Goal: Task Accomplishment & Management: Manage account settings

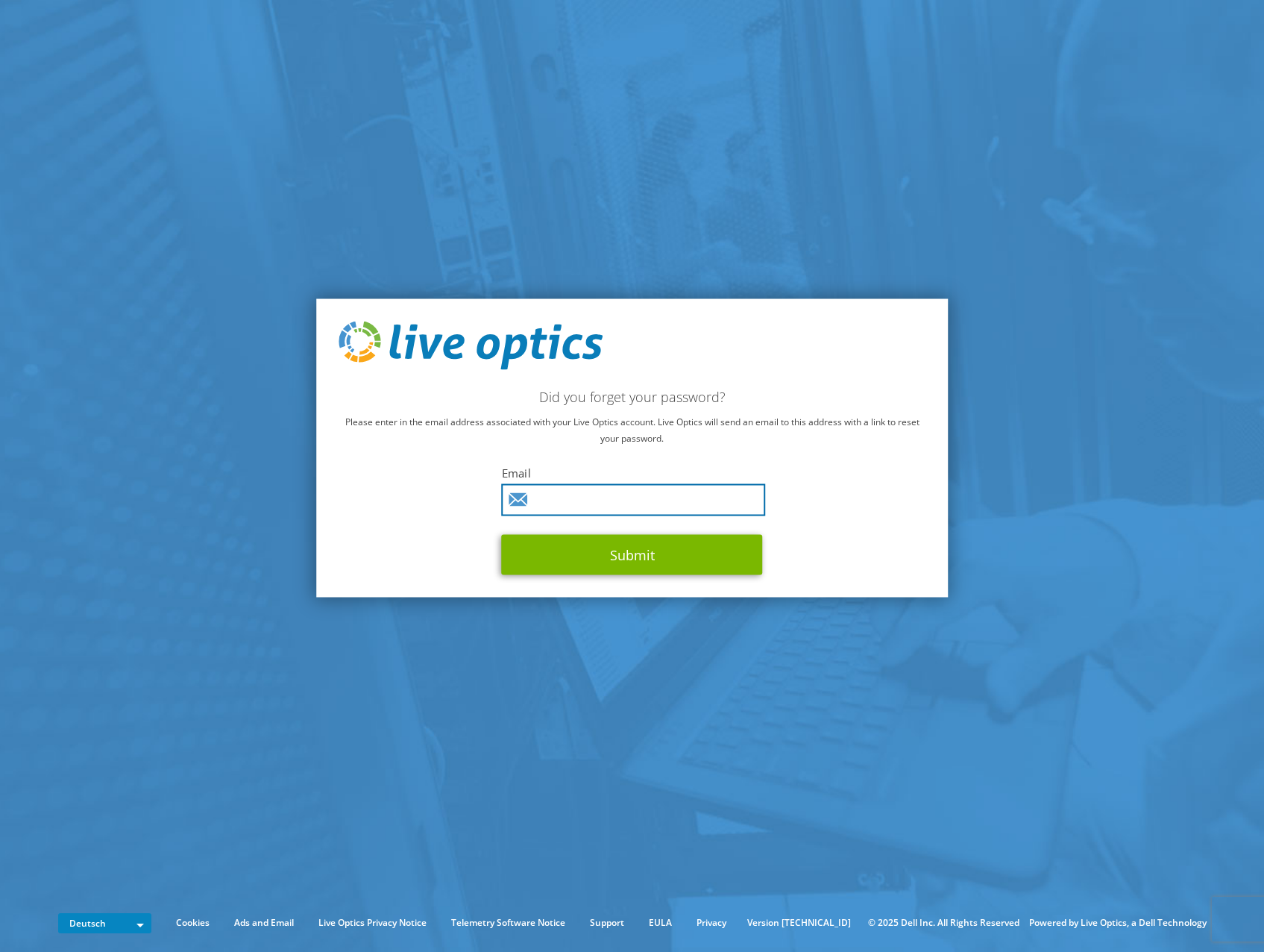
click at [574, 499] on input "text" at bounding box center [633, 500] width 264 height 32
type input "stefan.grosse@ekf-diagnostic.de"
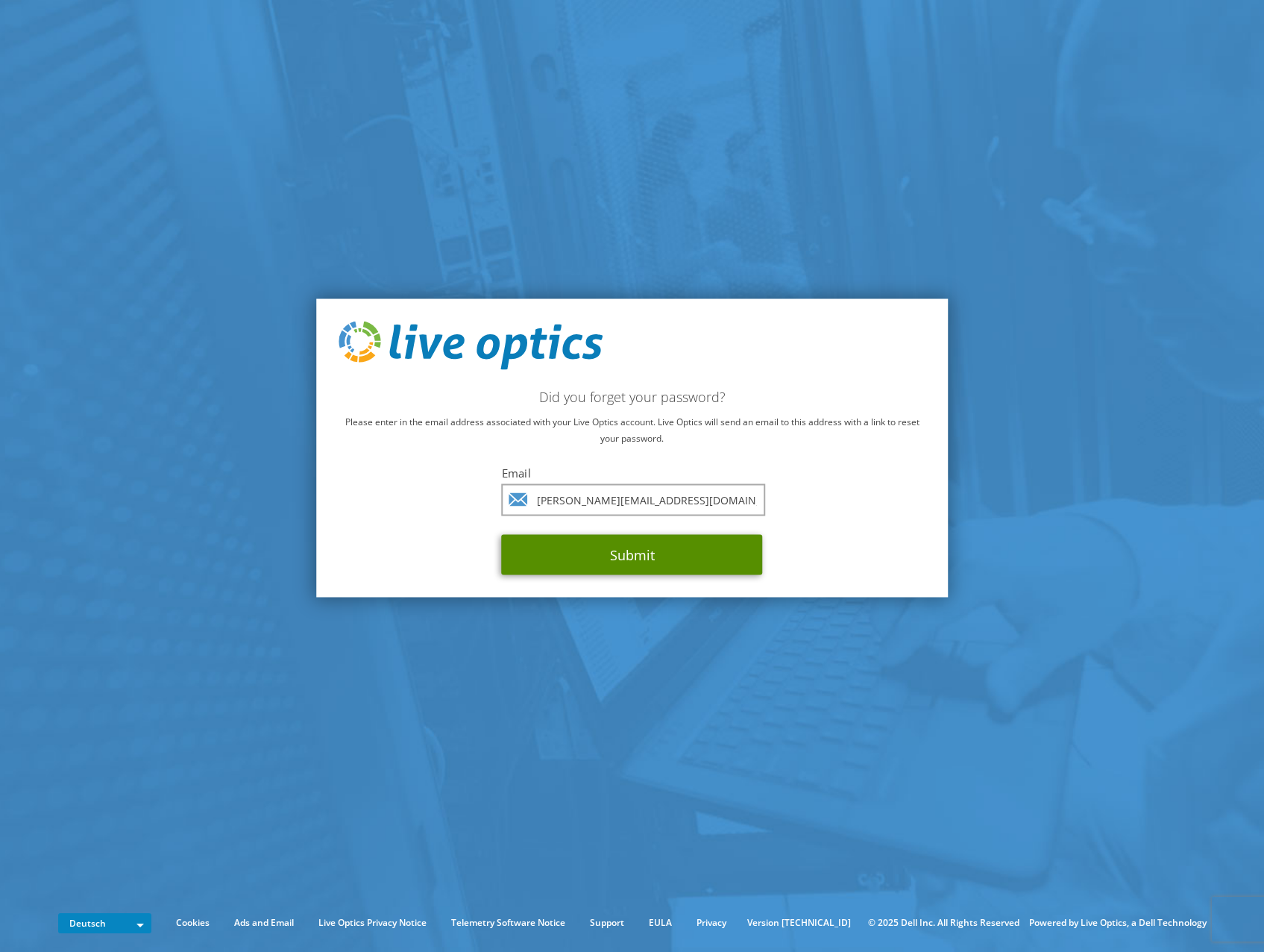
click at [611, 561] on button "Submit" at bounding box center [632, 555] width 261 height 40
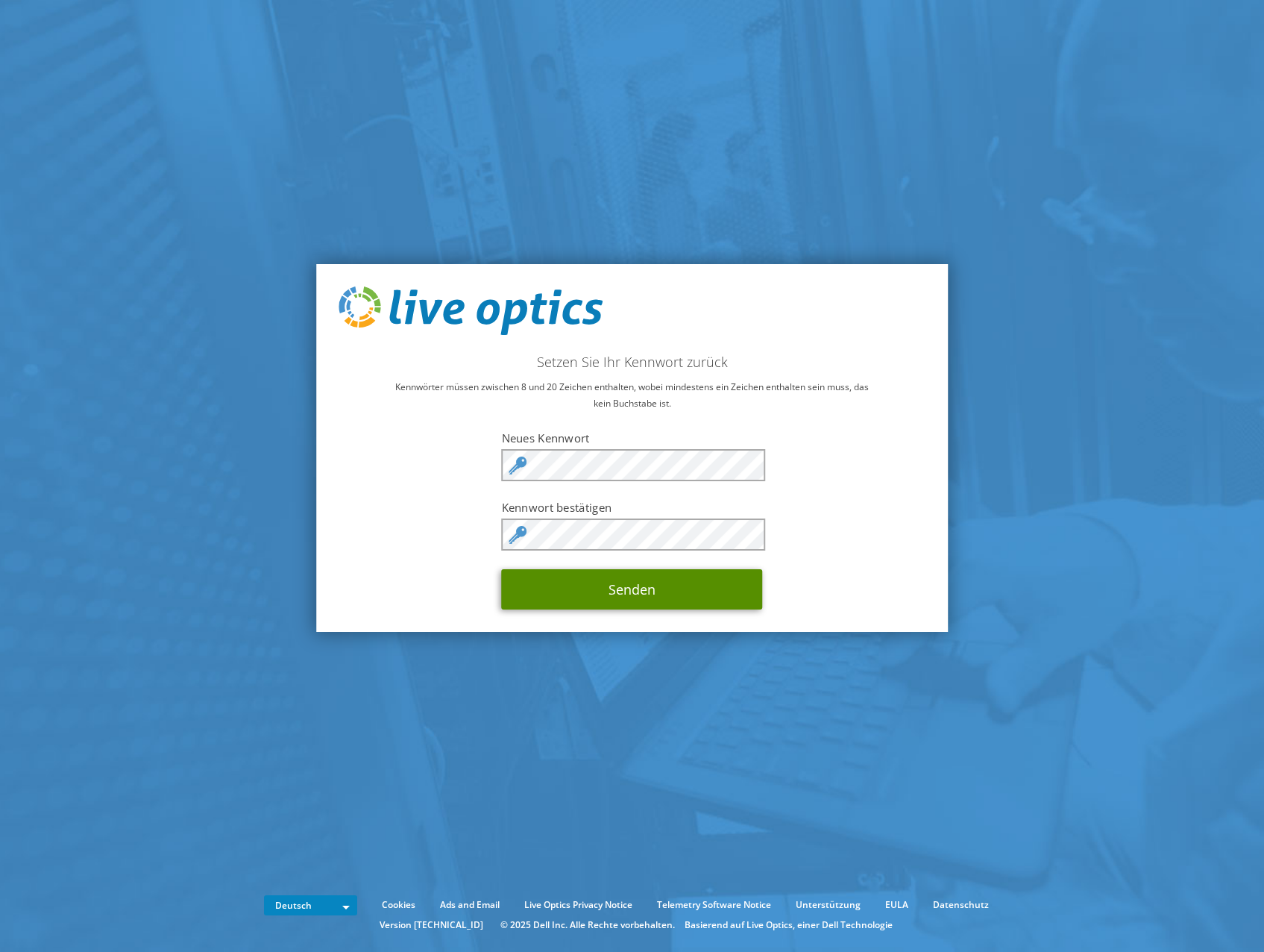
click at [605, 599] on button "Senden" at bounding box center [632, 589] width 261 height 40
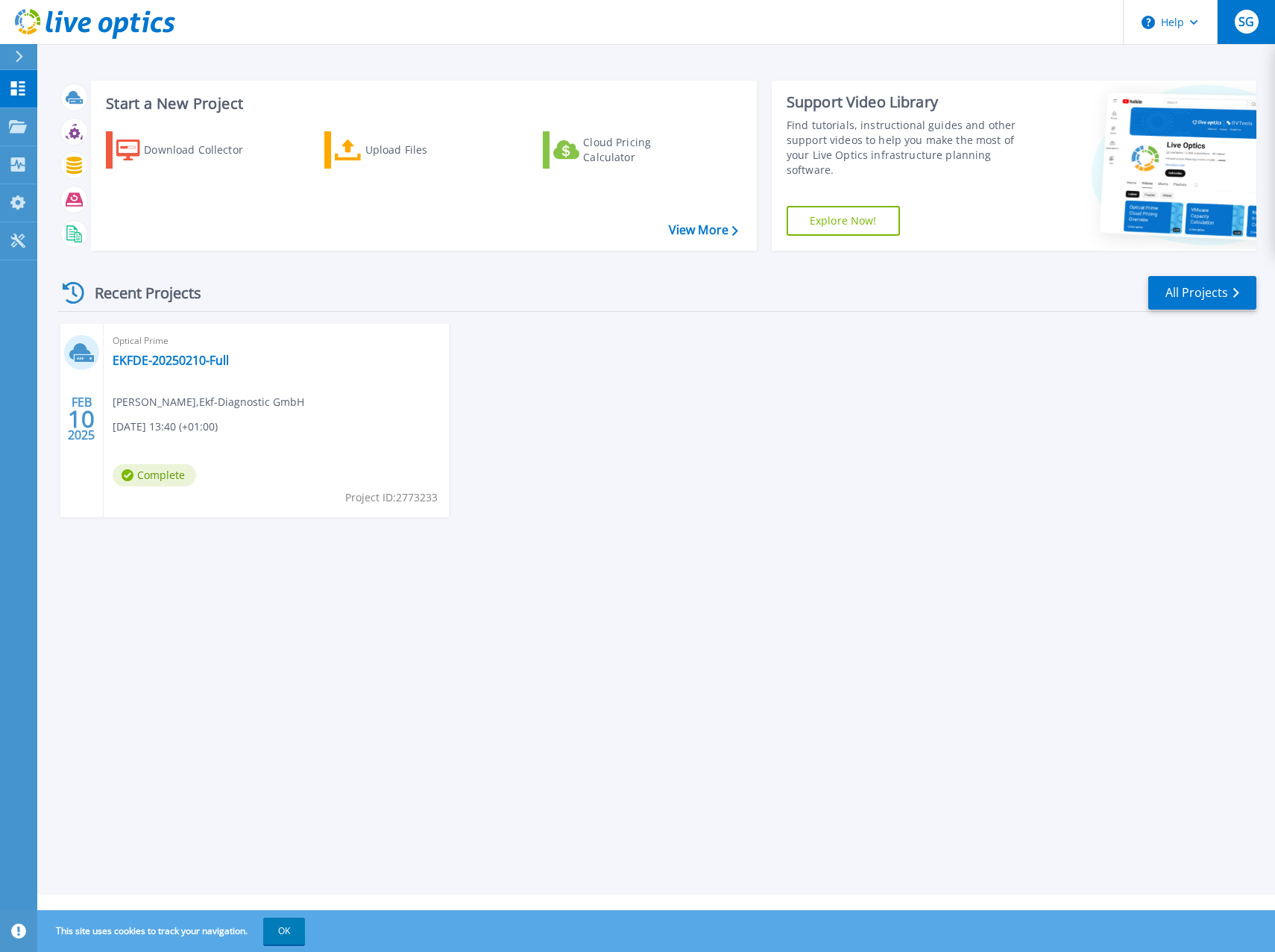
click at [1244, 21] on span "SG" at bounding box center [1247, 21] width 15 height 12
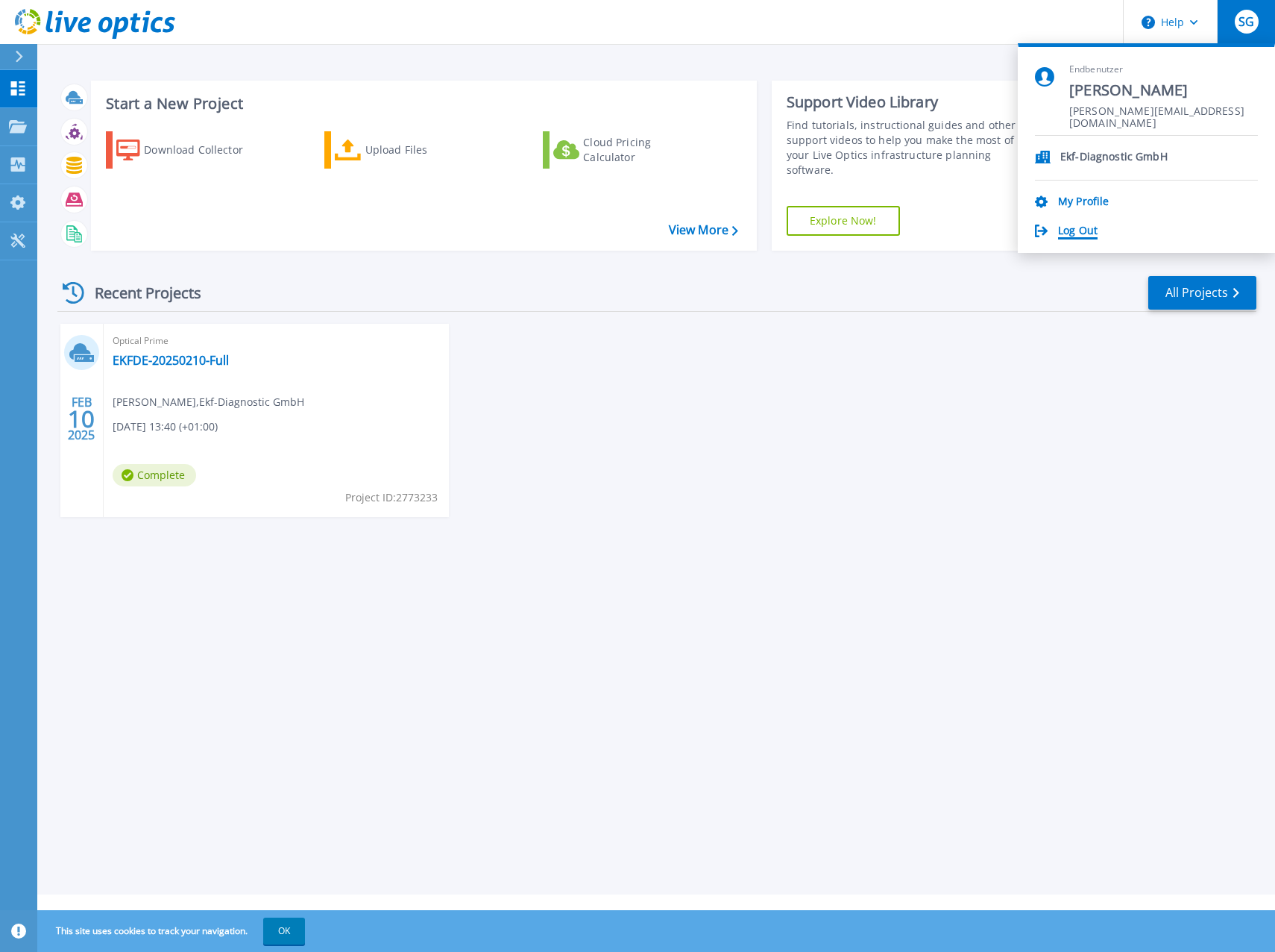
click at [1072, 231] on link "Log Out" at bounding box center [1078, 232] width 39 height 15
